Goal: Information Seeking & Learning: Learn about a topic

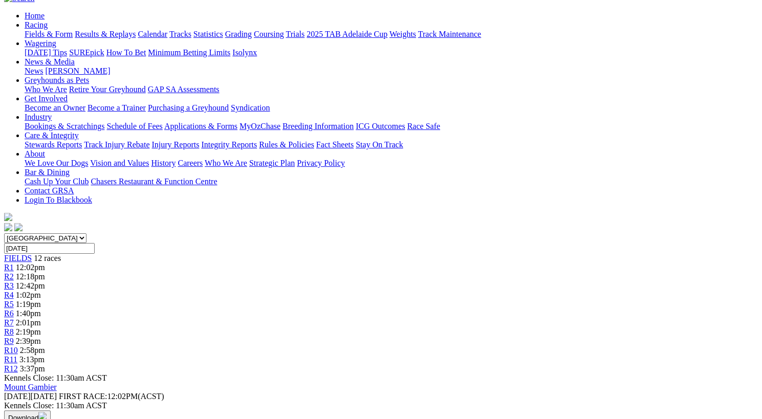
scroll to position [103, 0]
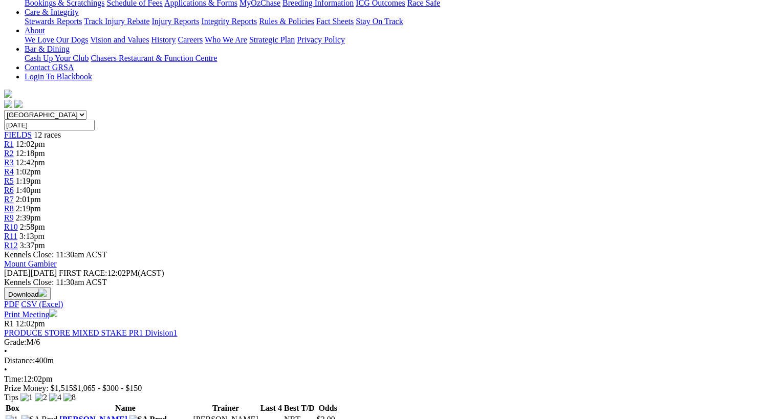
scroll to position [224, 0]
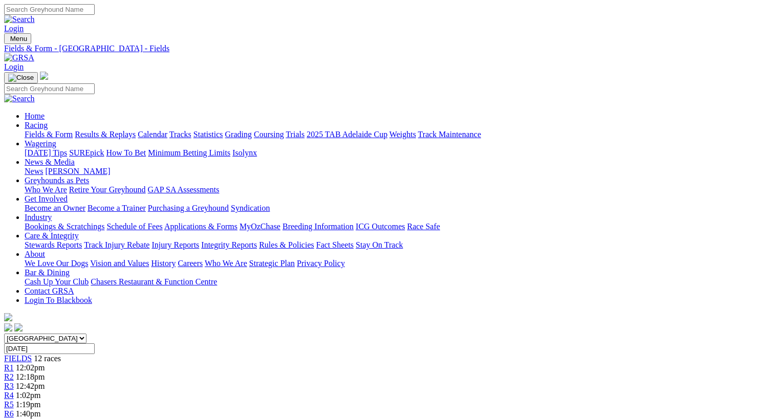
scroll to position [377, 0]
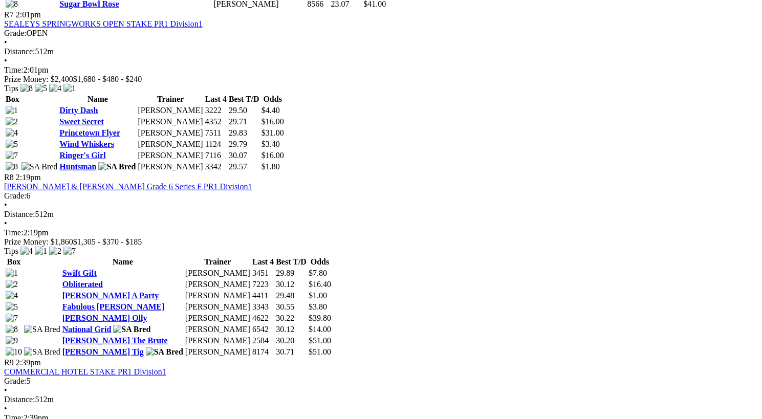
scroll to position [1599, 0]
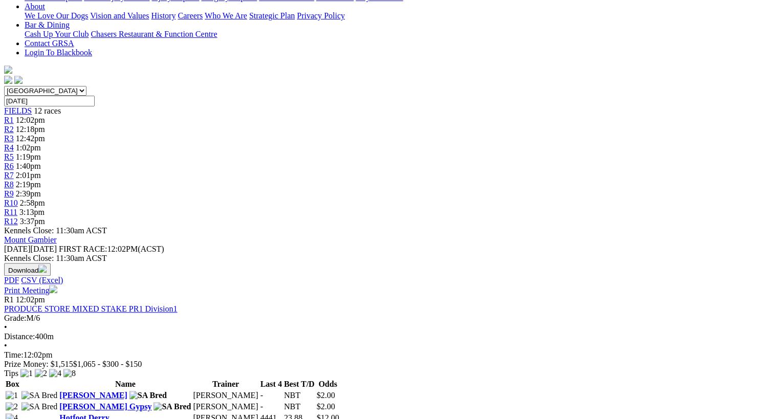
scroll to position [247, 0]
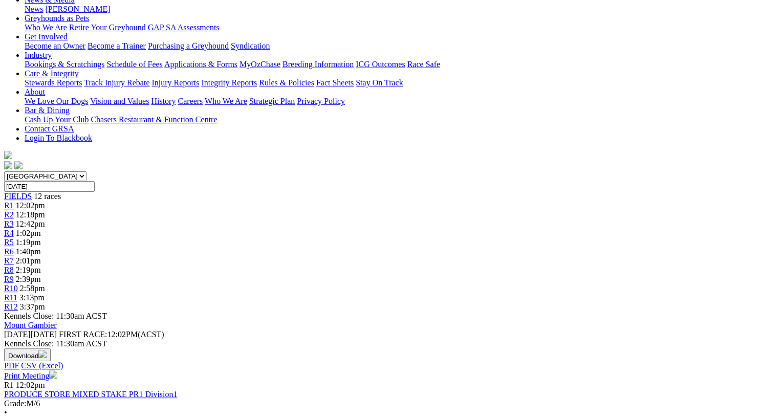
scroll to position [164, 0]
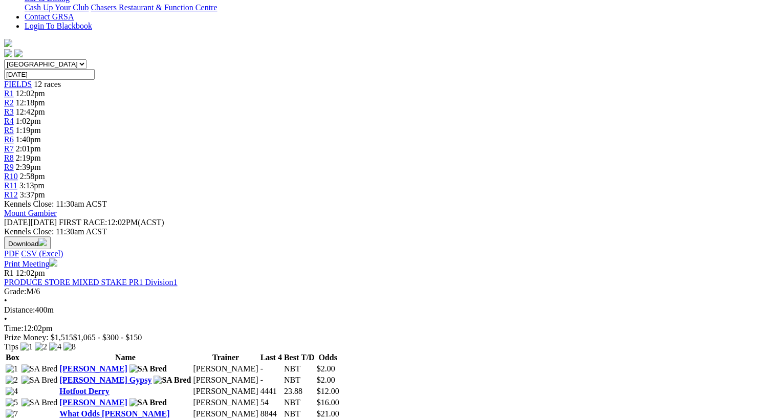
scroll to position [270, 0]
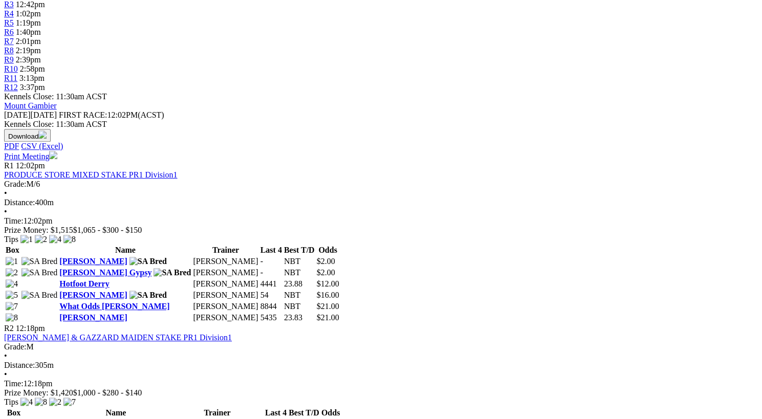
scroll to position [382, 0]
